Goal: Task Accomplishment & Management: Use online tool/utility

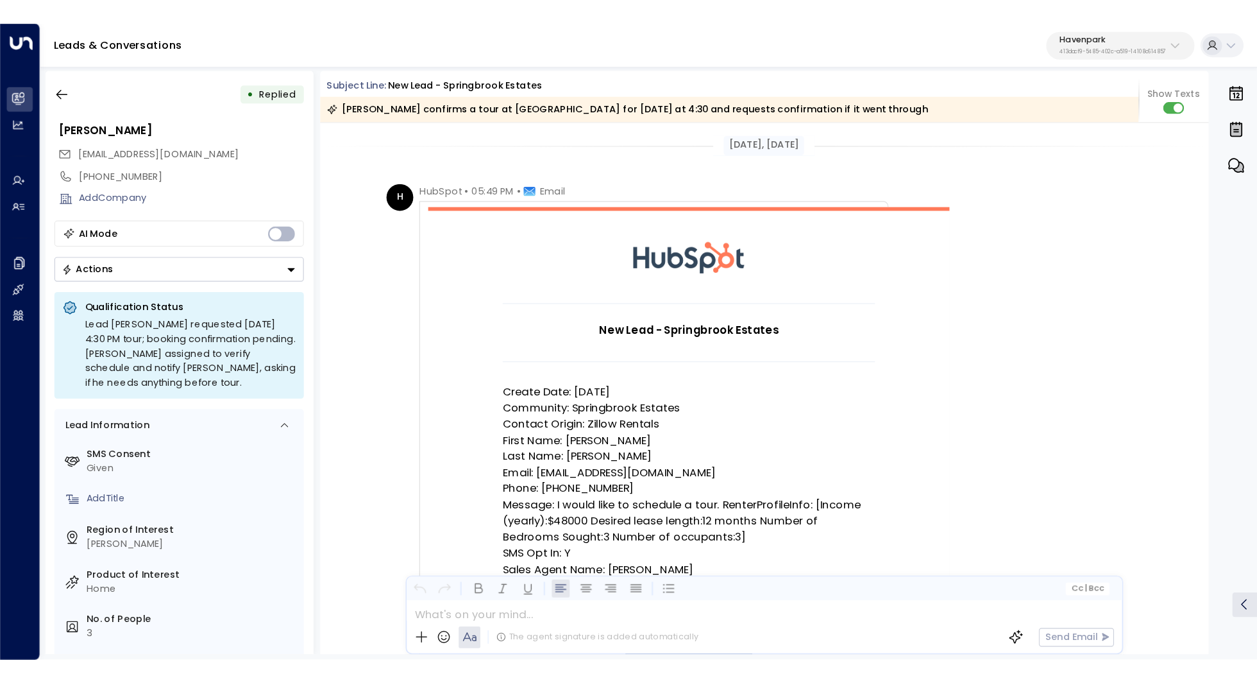
scroll to position [43, 0]
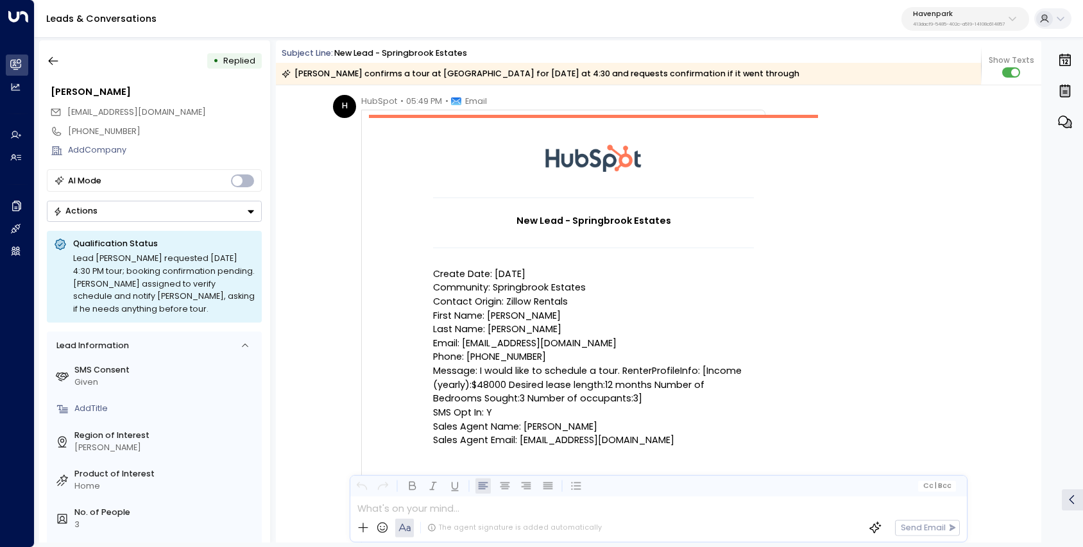
click at [967, 23] on p "413dacf9-5485-402c-a519-14108c614857" at bounding box center [959, 24] width 92 height 5
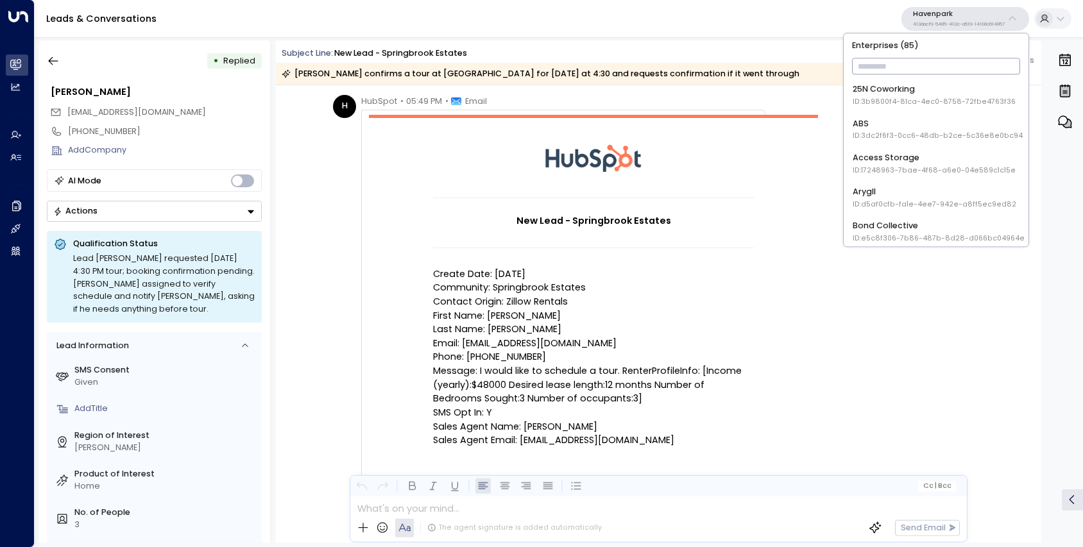
click at [927, 71] on input "text" at bounding box center [936, 67] width 169 height 22
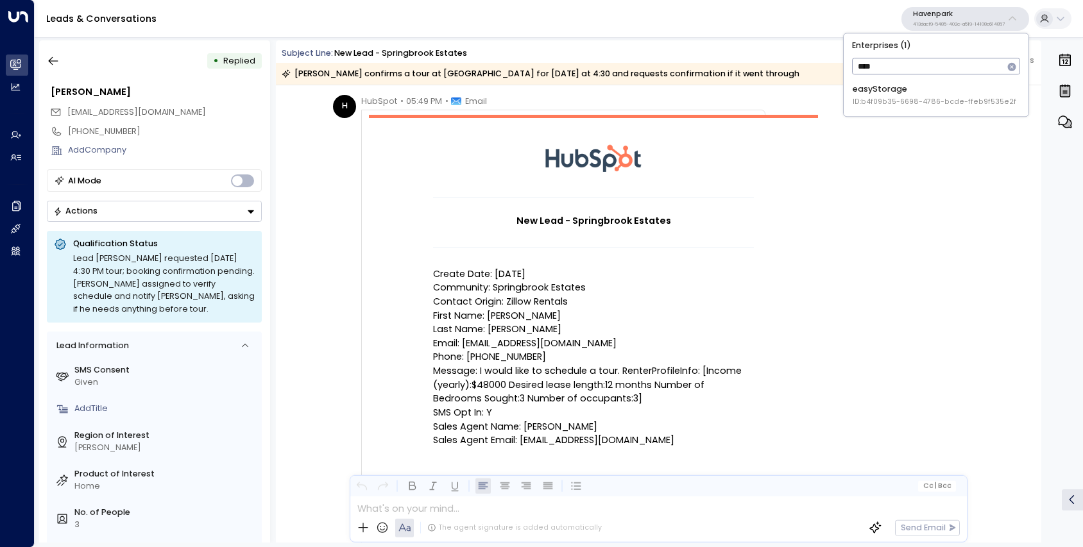
type input "****"
click at [899, 101] on span "ID: b4f09b35-6698-4786-bcde-ffeb9f535e2f" at bounding box center [935, 103] width 164 height 10
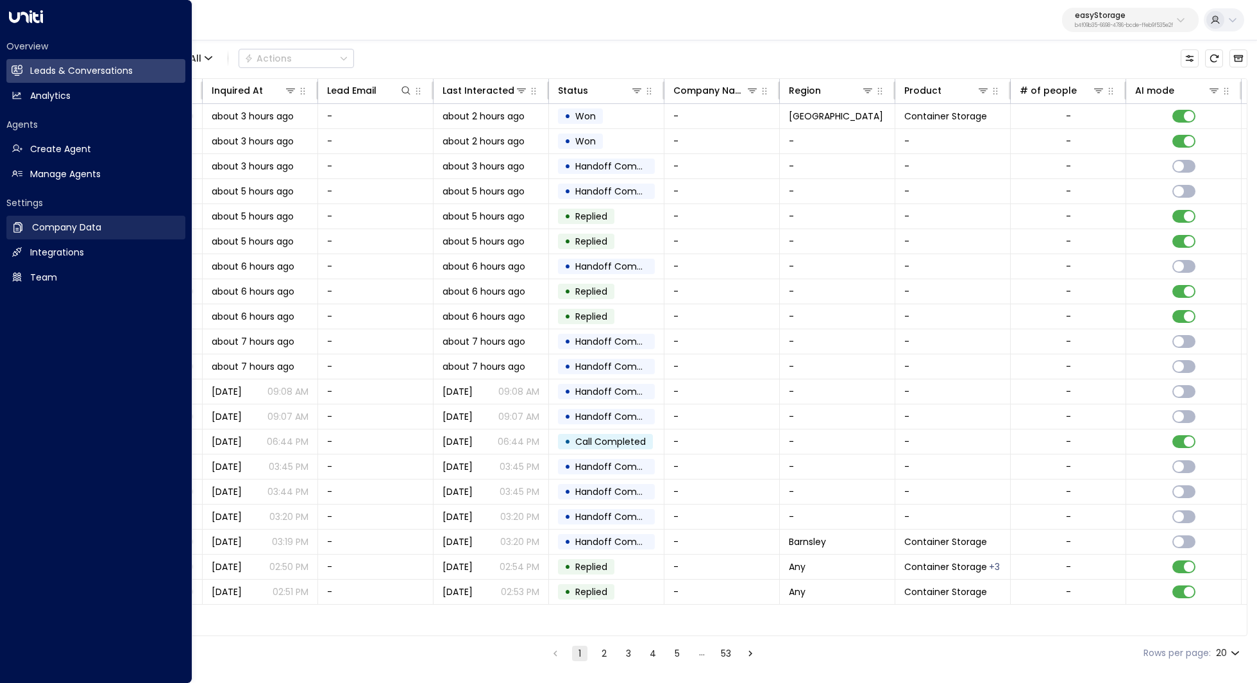
click at [58, 228] on h2 "Company Data" at bounding box center [66, 227] width 69 height 13
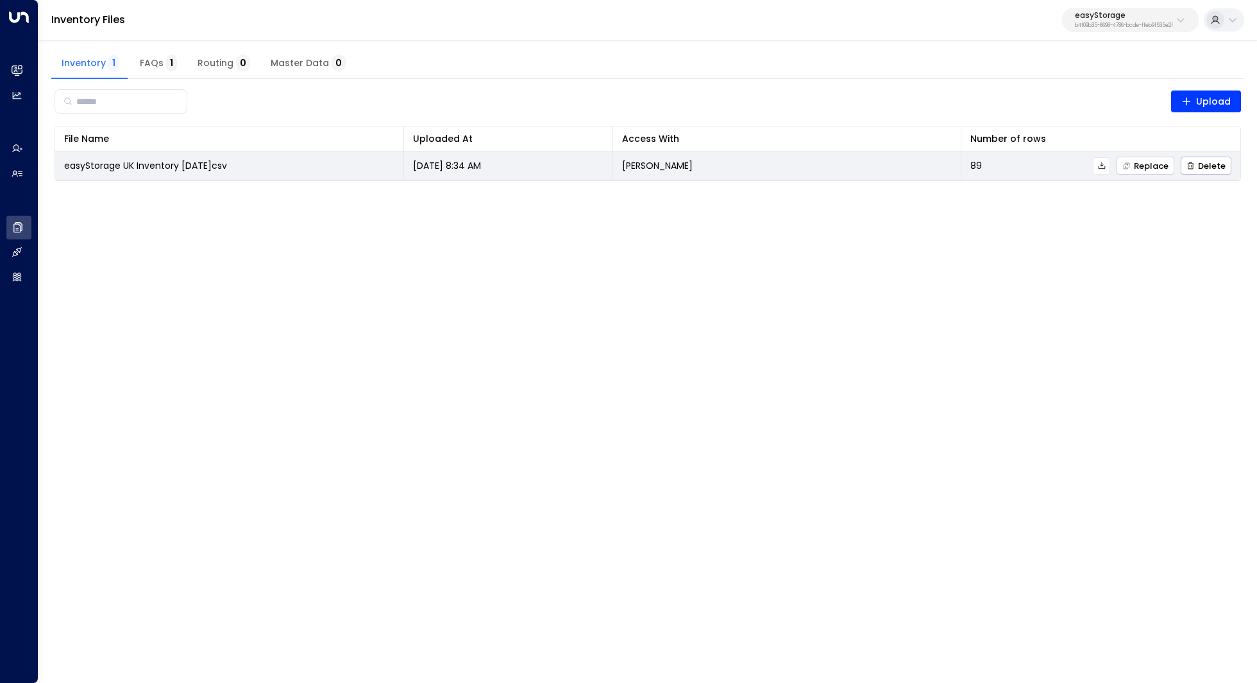
click at [1082, 167] on span "Replace" at bounding box center [1146, 166] width 46 height 8
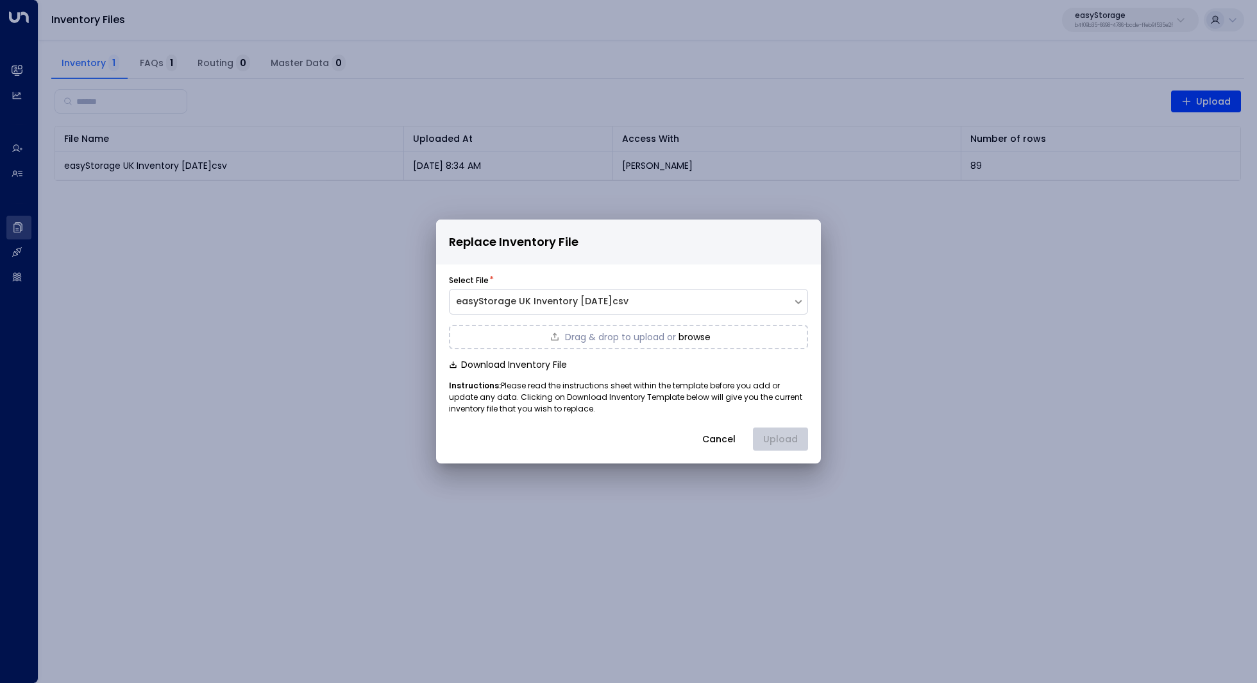
click at [697, 337] on button "browse" at bounding box center [695, 337] width 32 height 10
click at [793, 439] on button "Upload" at bounding box center [780, 438] width 55 height 23
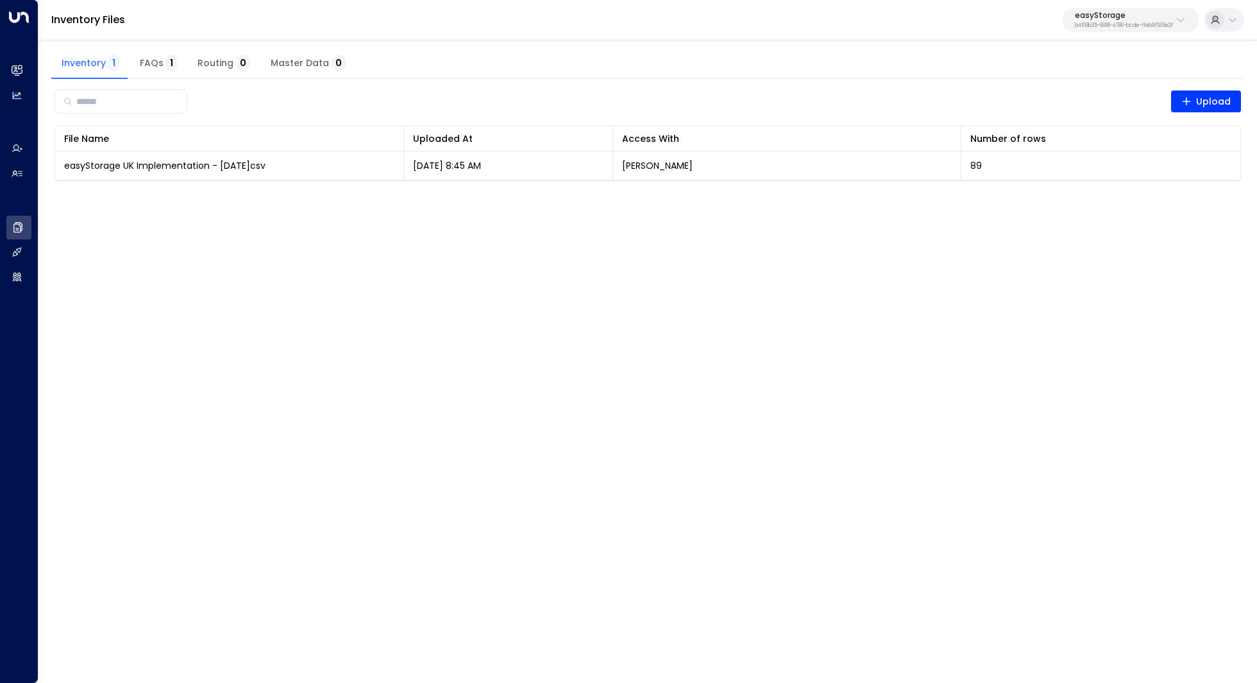
click at [1082, 24] on p "b4f09b35-6698-4786-bcde-ffeb9f535e2f" at bounding box center [1124, 25] width 98 height 5
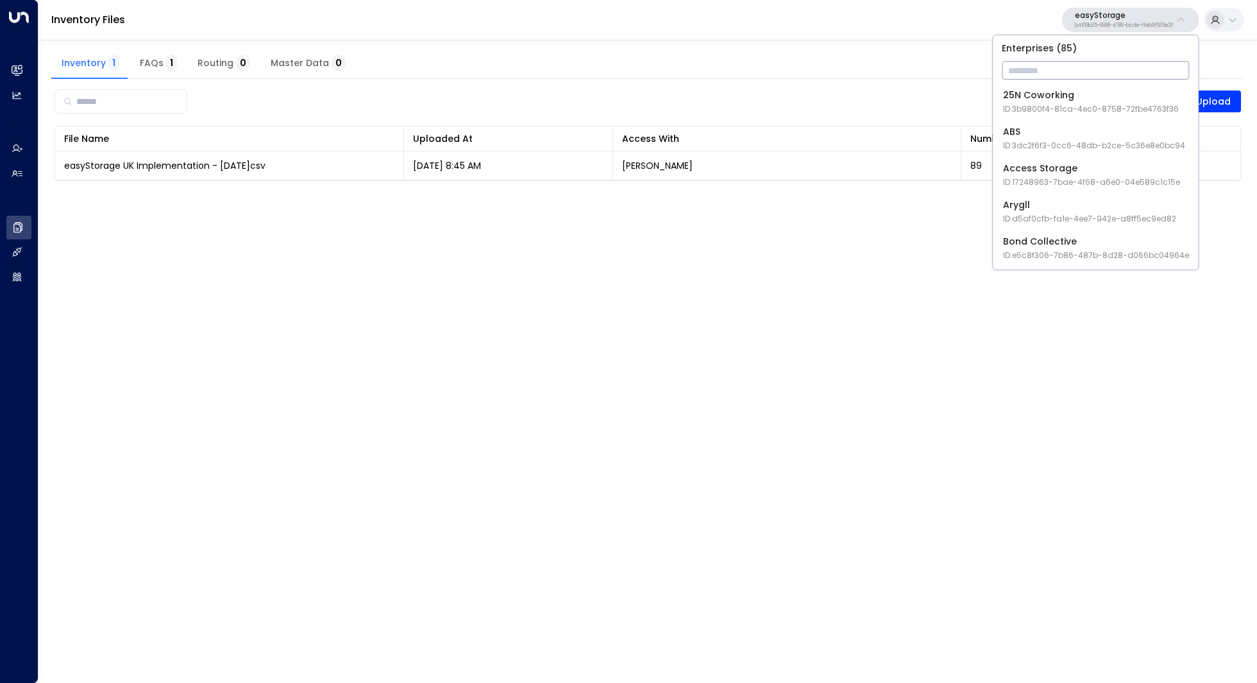
click at [1082, 78] on input "text" at bounding box center [1095, 70] width 187 height 24
type input "******"
click at [1082, 107] on span "ID: 58c4b32c-92b1-4356-be9b-1247e2c02228" at bounding box center [1092, 109] width 178 height 12
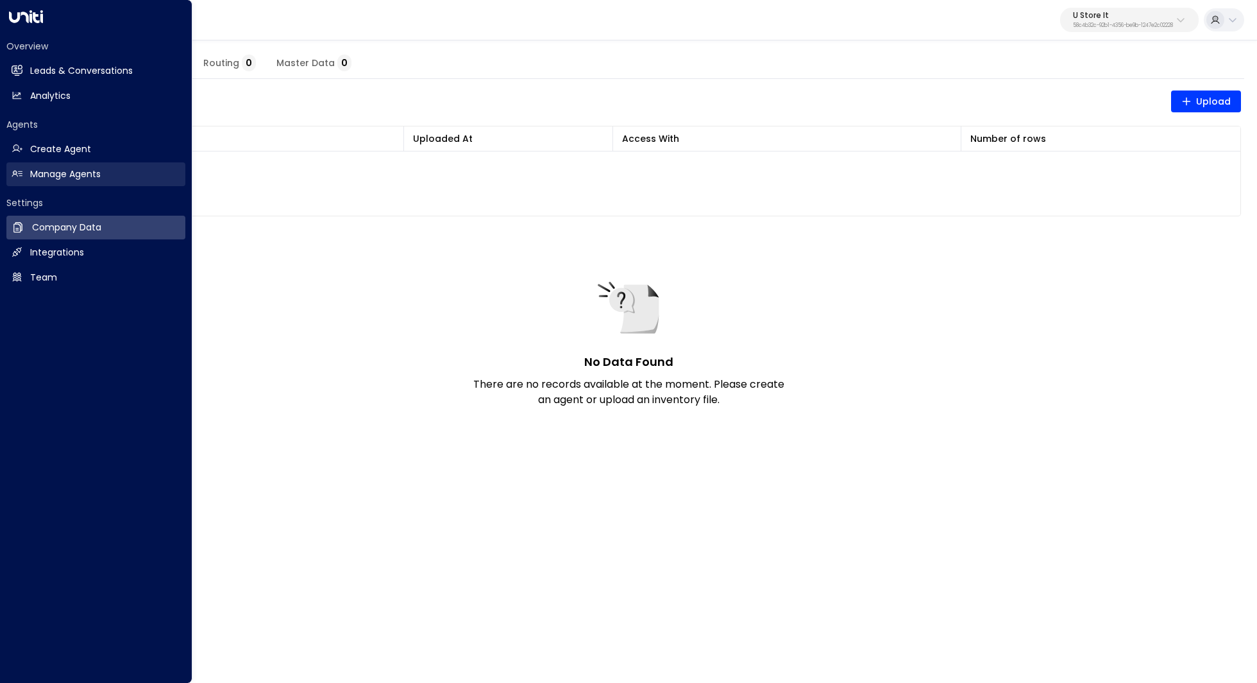
click at [72, 169] on h2 "Manage Agents" at bounding box center [65, 173] width 71 height 13
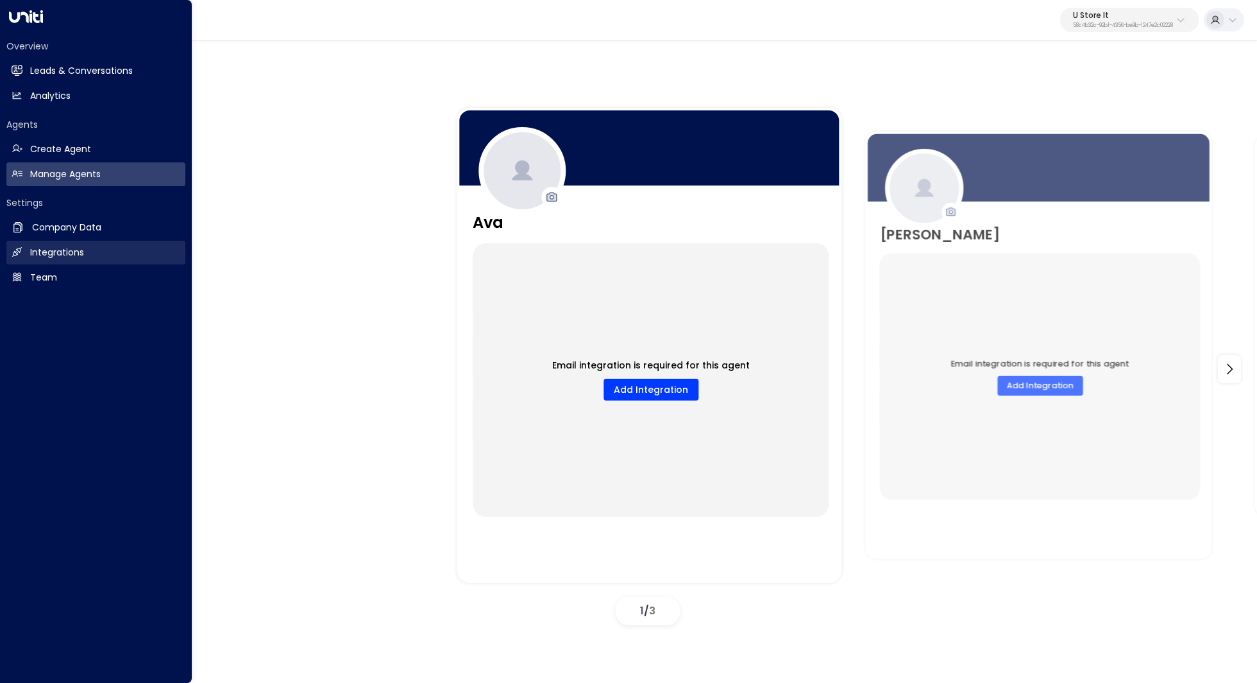
click at [81, 247] on h2 "Integrations" at bounding box center [57, 252] width 54 height 13
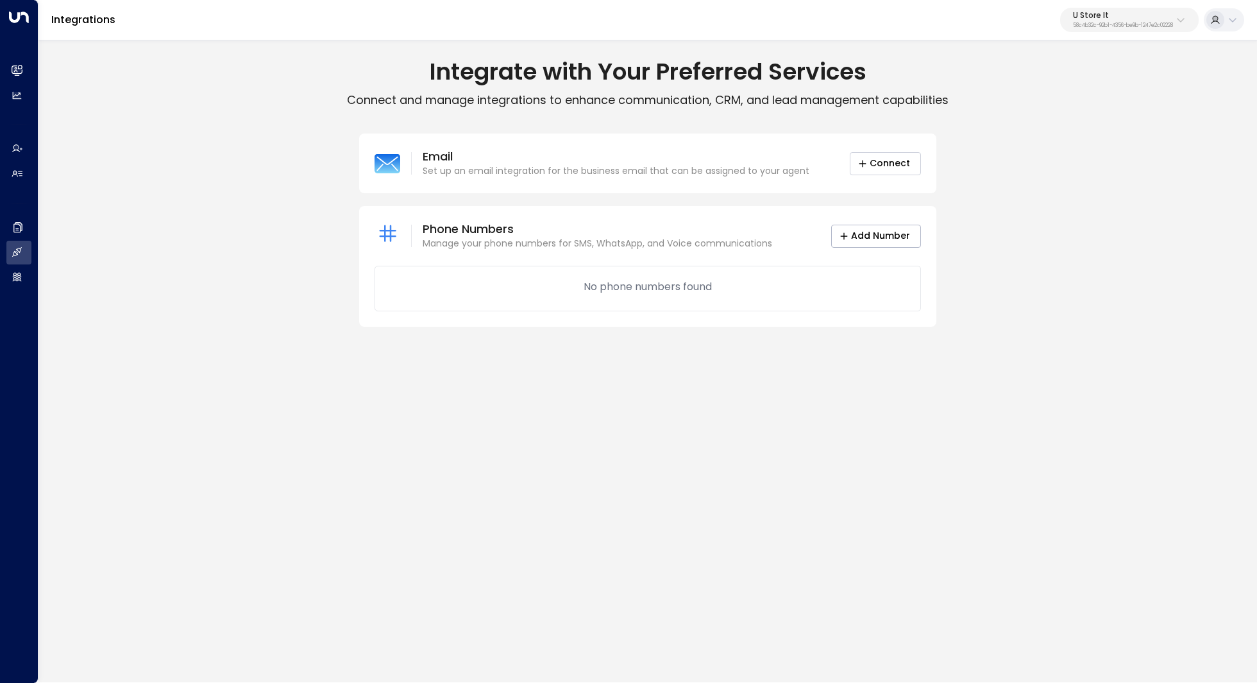
click at [884, 168] on button "Connect" at bounding box center [885, 163] width 71 height 23
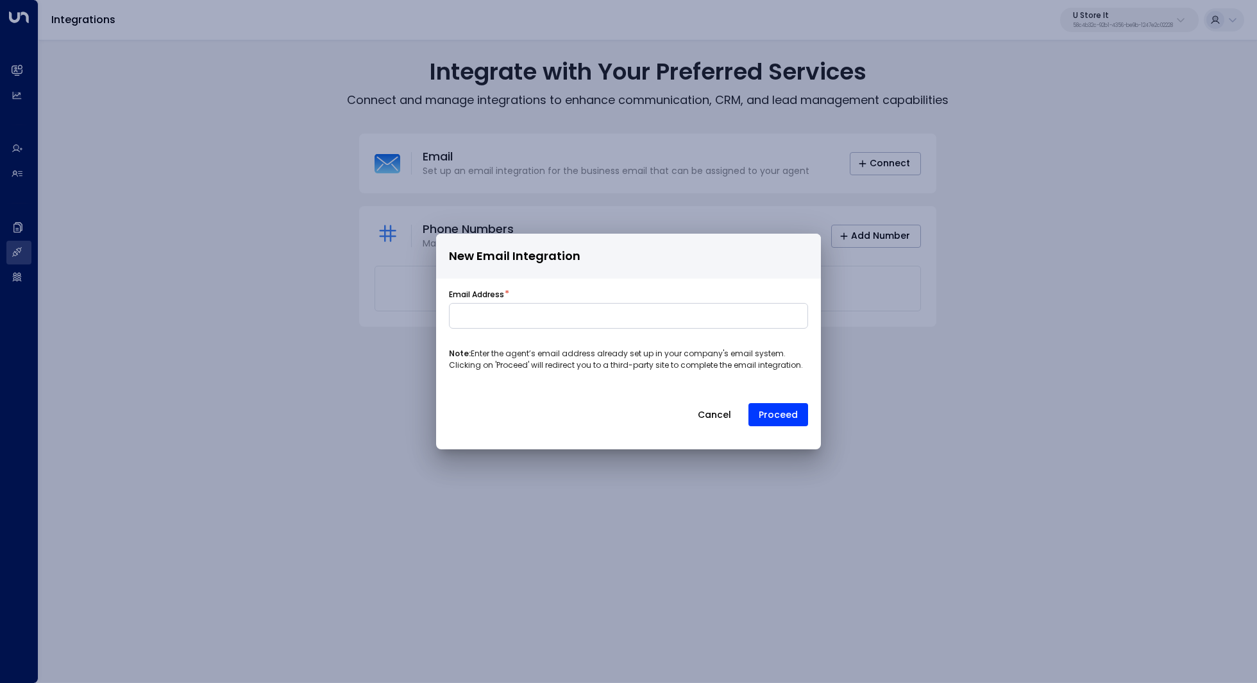
click at [719, 411] on button "Cancel" at bounding box center [714, 414] width 55 height 23
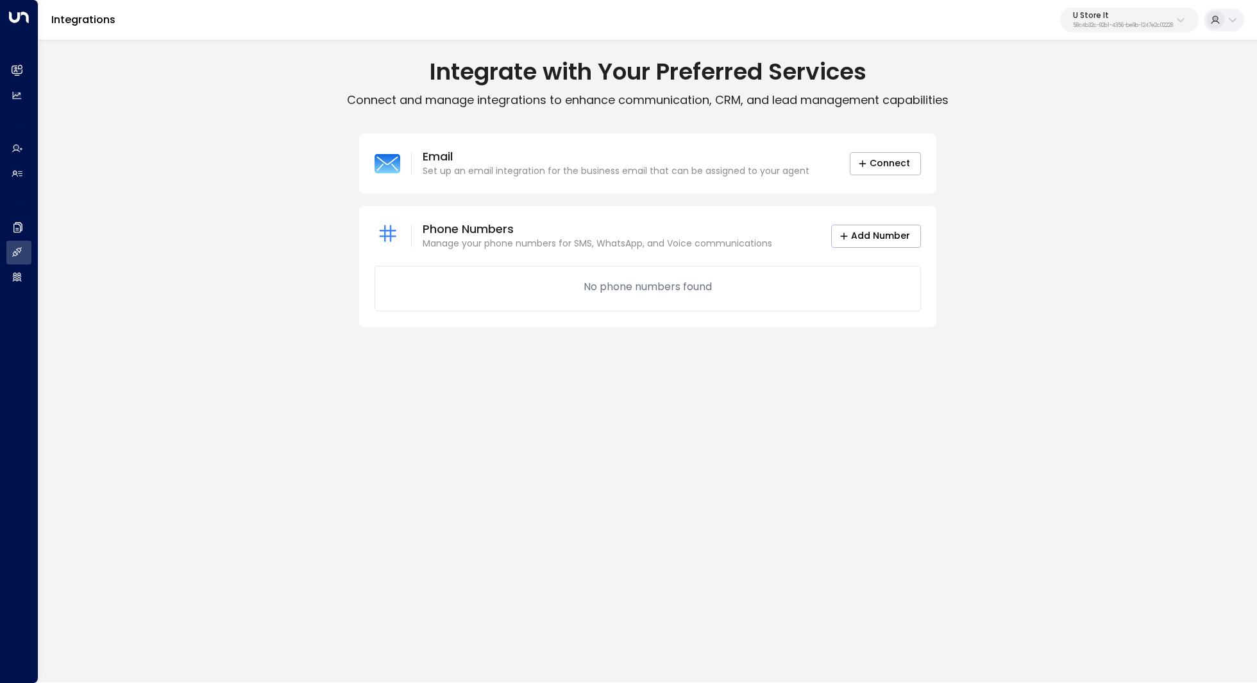
click at [1082, 24] on p "58c4b32c-92b1-4356-be9b-1247e2c02228" at bounding box center [1123, 25] width 100 height 5
click at [1082, 98] on p "Connect and manage integrations to enhance communication, CRM, and lead managem…" at bounding box center [647, 99] width 1219 height 15
